Goal: Find specific page/section: Find specific page/section

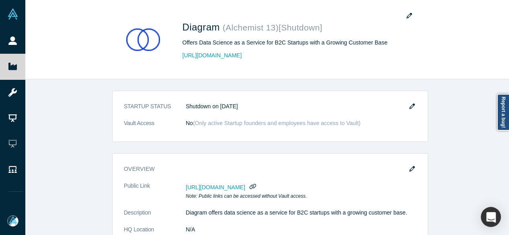
click at [16, 65] on icon at bounding box center [12, 66] width 8 height 7
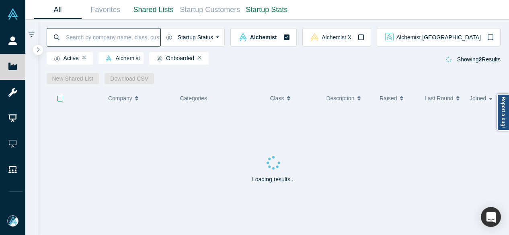
click at [101, 37] on input at bounding box center [112, 37] width 95 height 19
paste input "Enterprising Labs"
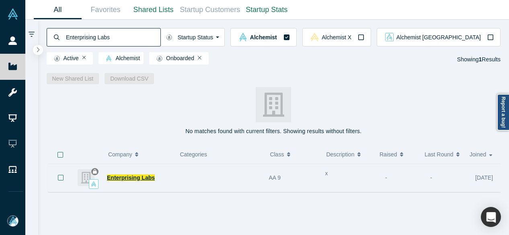
type input "Enterprising Labs"
click at [140, 181] on span "Enterprising Labs" at bounding box center [131, 178] width 48 height 6
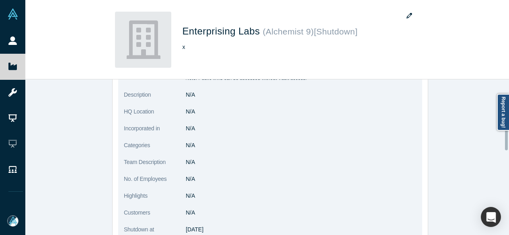
scroll to position [121, 0]
